Goal: Check status: Check status

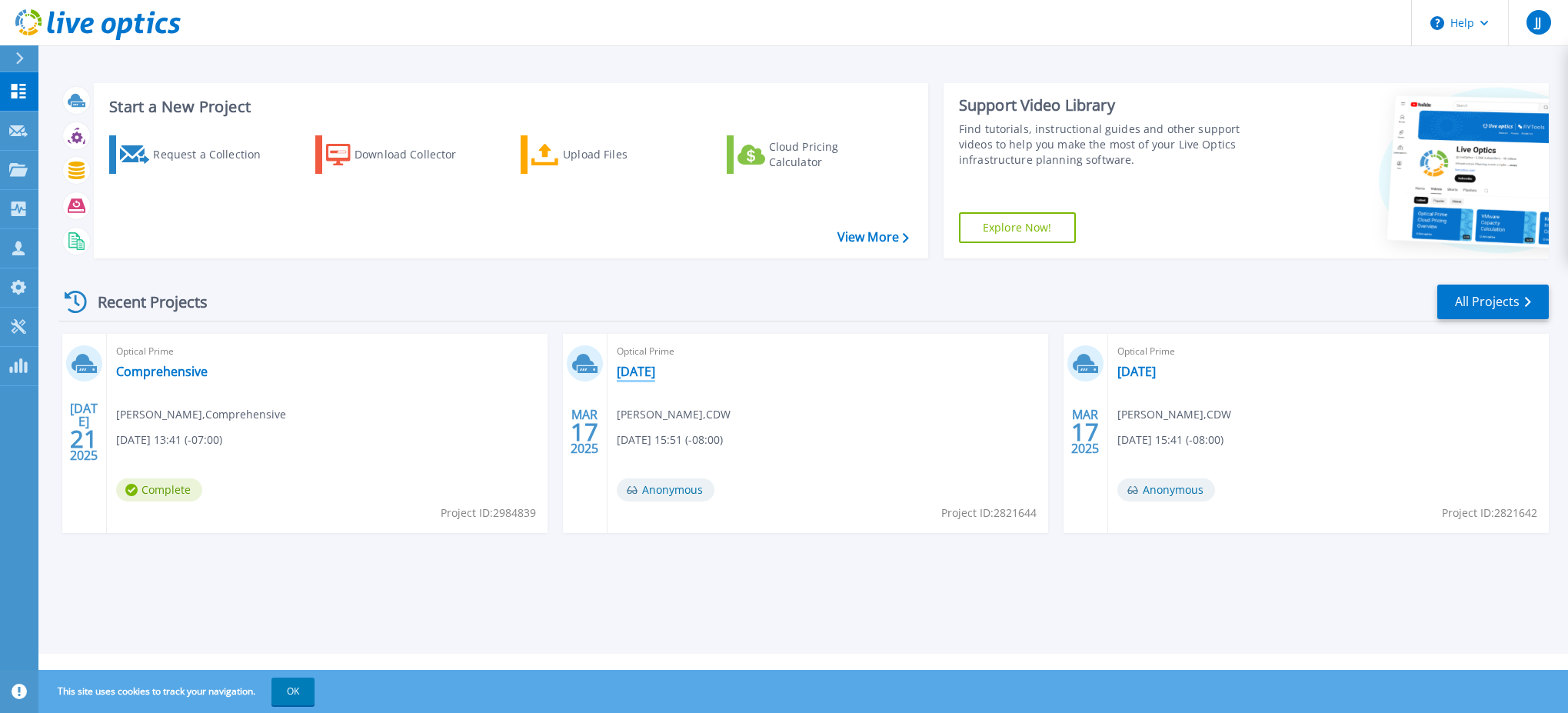
click at [655, 372] on link "November2024" at bounding box center [636, 371] width 38 height 15
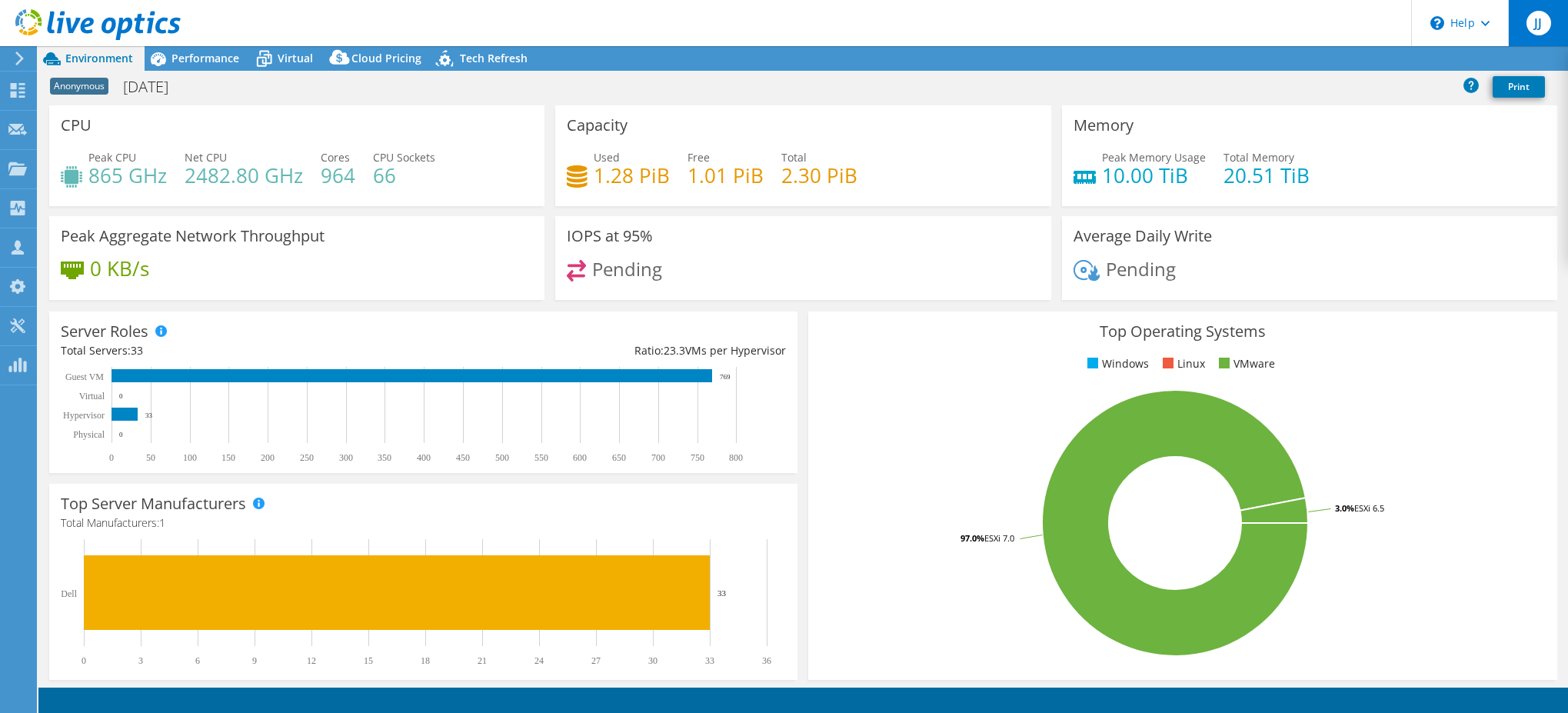
click at [1527, 25] on span "JJ" at bounding box center [1540, 23] width 25 height 25
select select "USD"
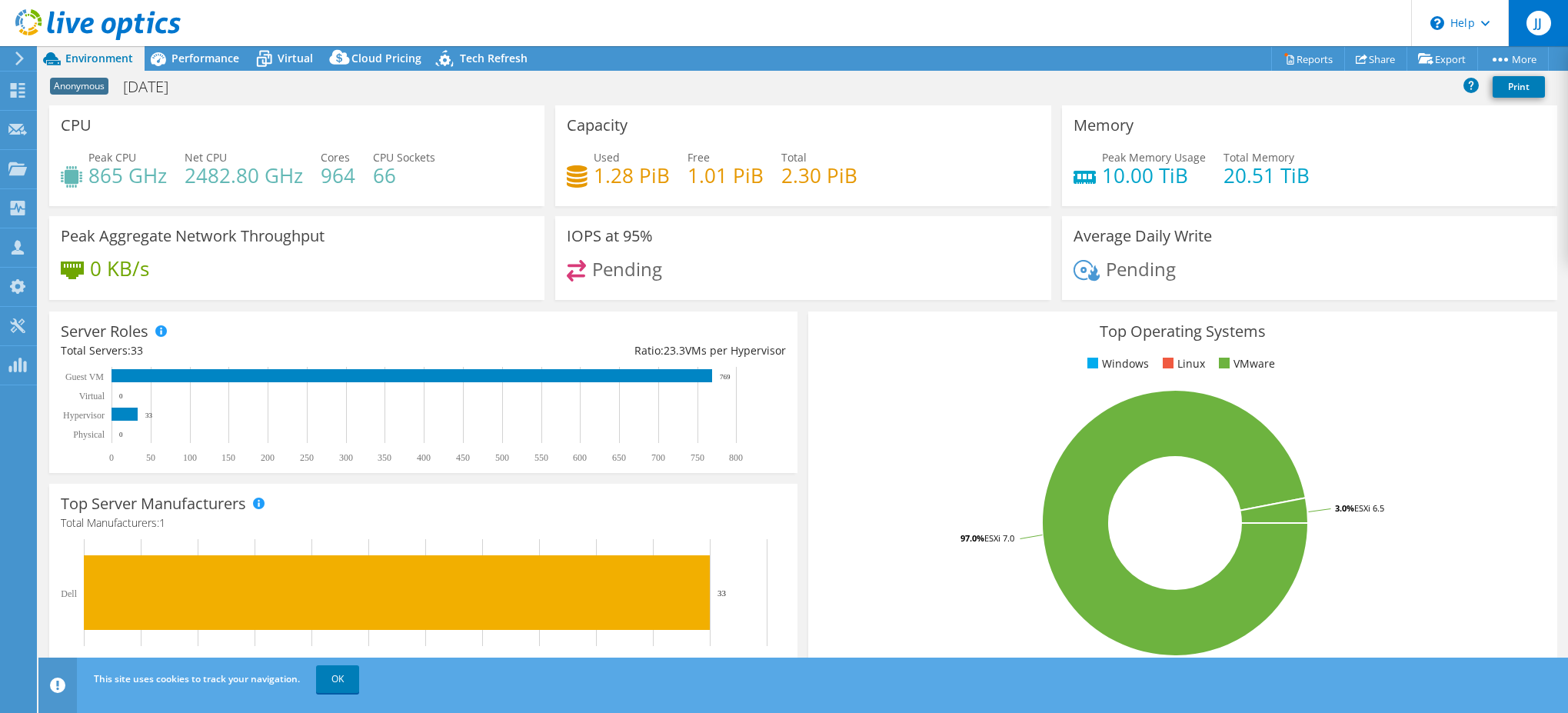
click at [1538, 35] on span "JJ" at bounding box center [1540, 23] width 25 height 25
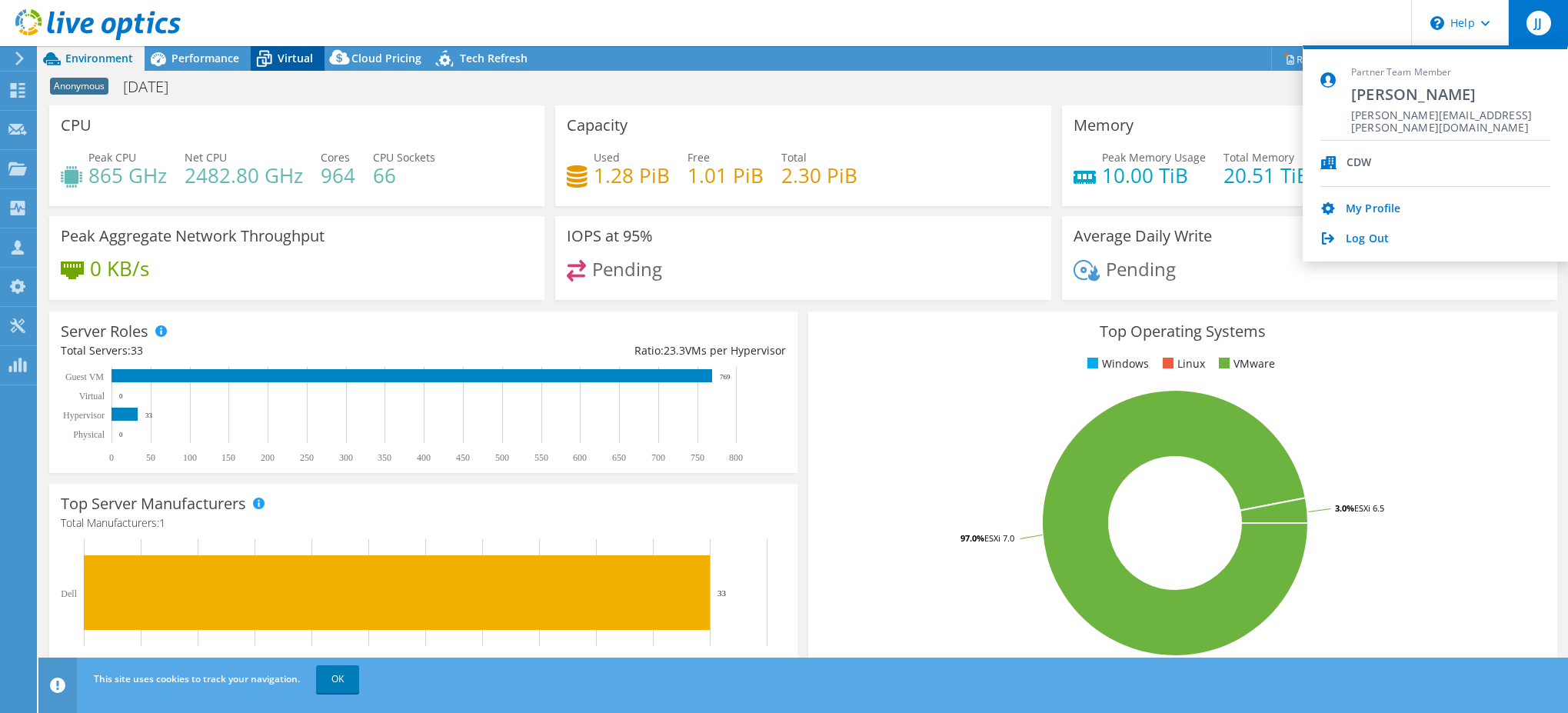
click at [283, 60] on span "Virtual" at bounding box center [295, 58] width 35 height 15
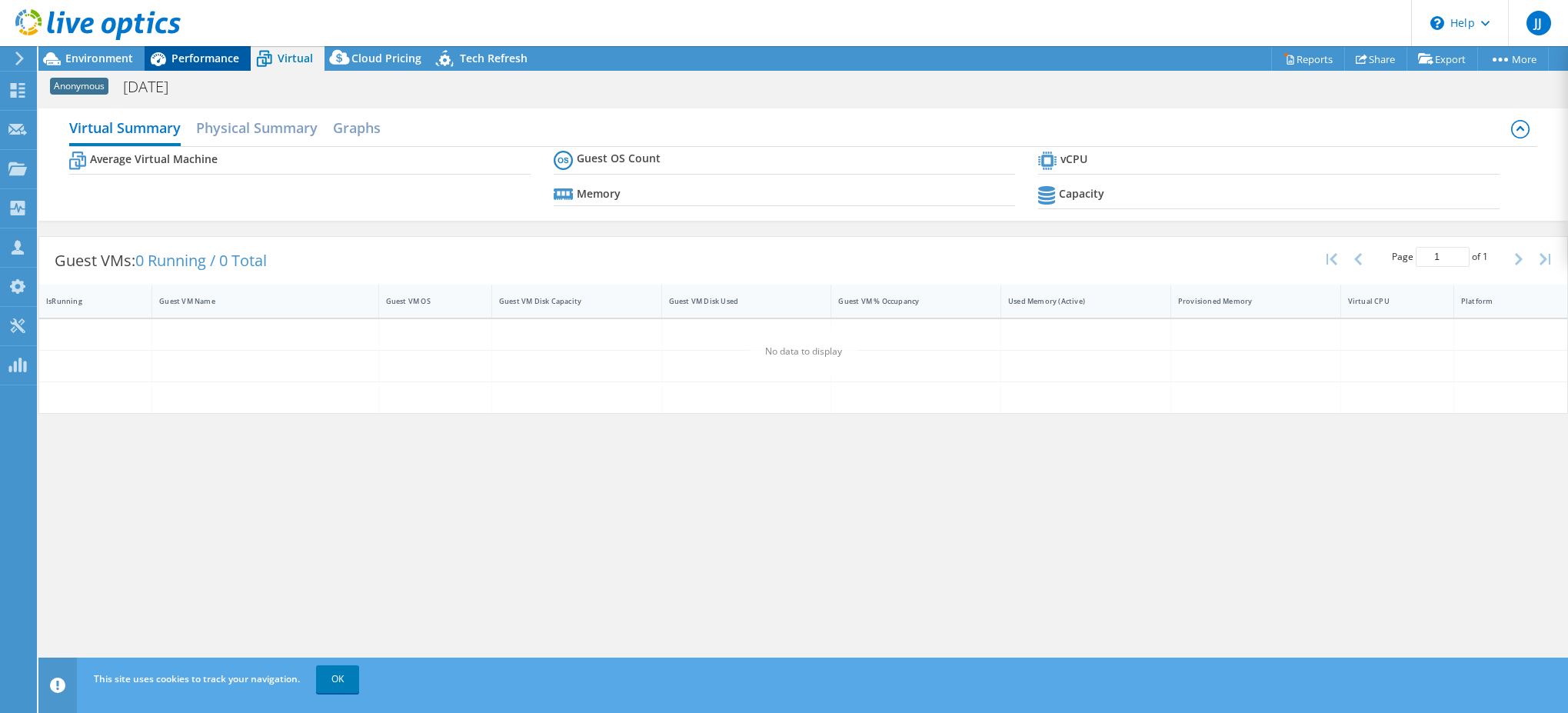
click at [208, 66] on div "Performance" at bounding box center [197, 58] width 106 height 25
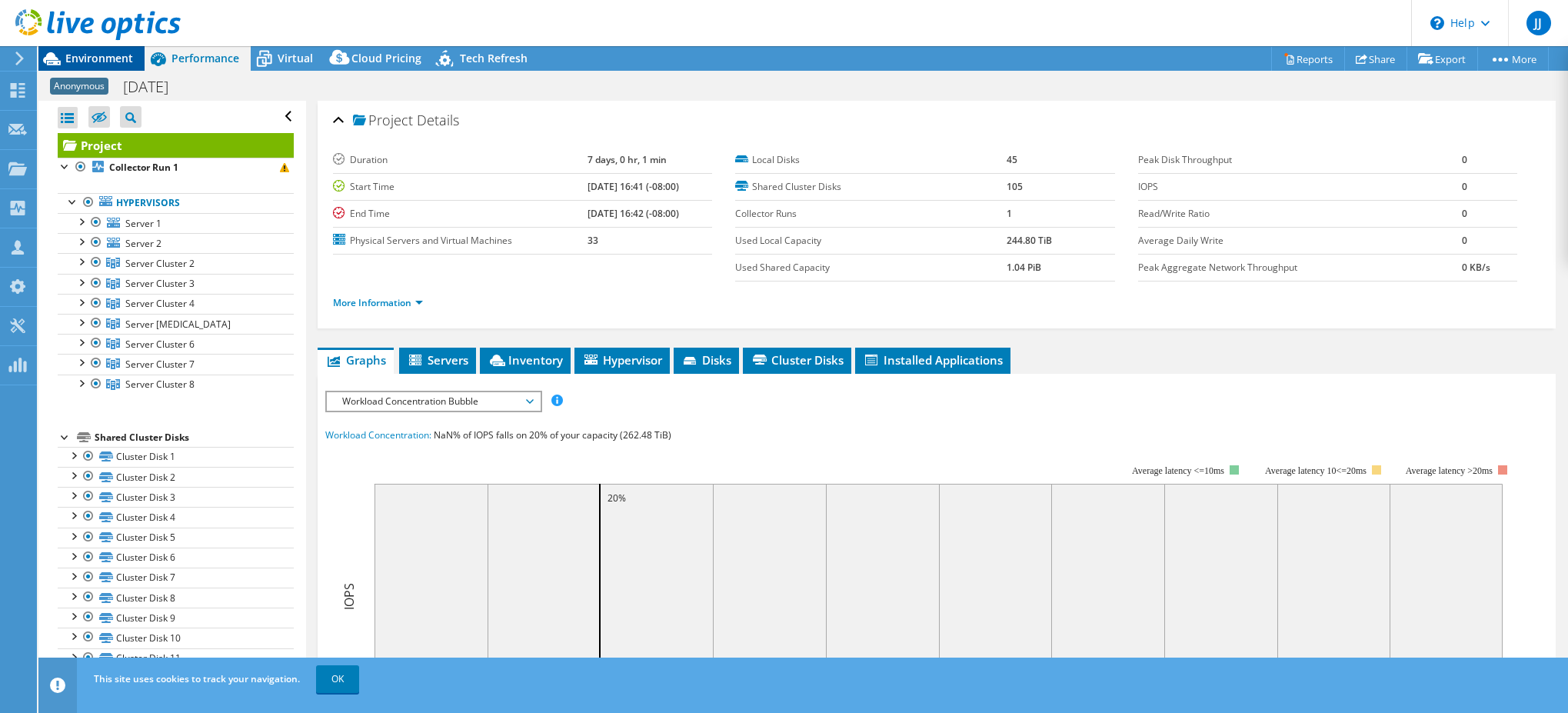
click at [91, 63] on span "Environment" at bounding box center [98, 58] width 68 height 15
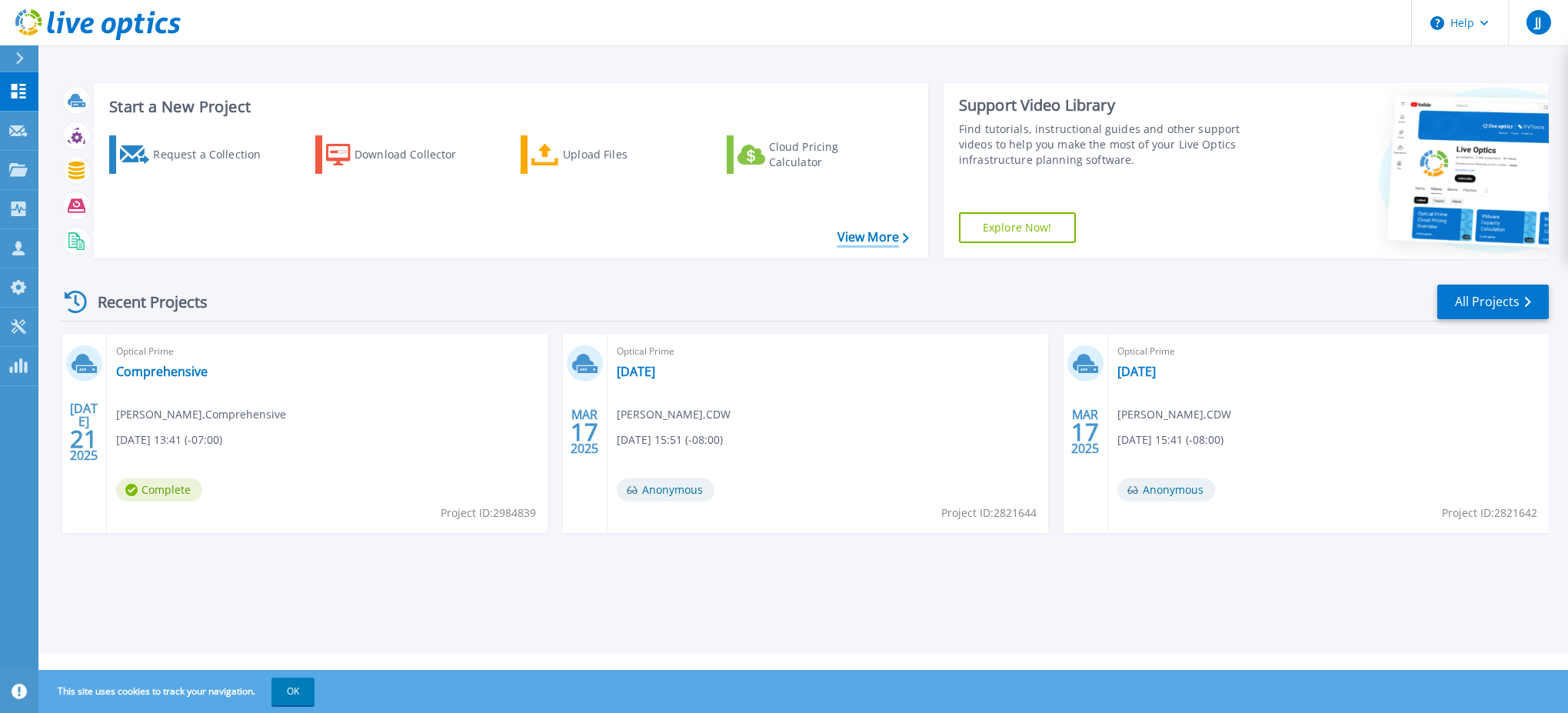
click at [868, 230] on link "View More" at bounding box center [874, 238] width 72 height 15
